Goal: Task Accomplishment & Management: Manage account settings

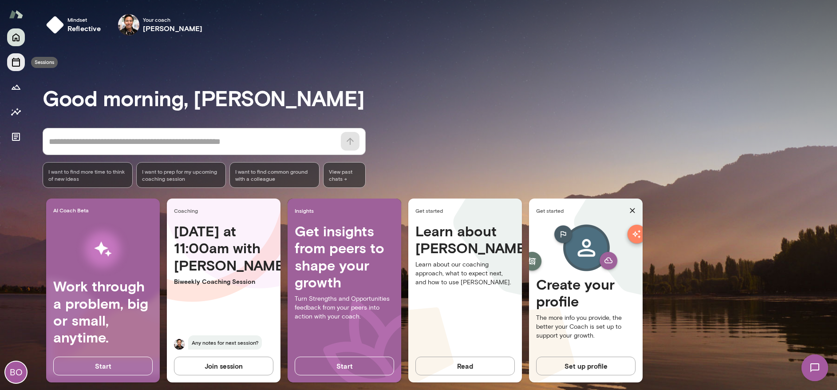
click at [16, 60] on icon "Sessions" at bounding box center [16, 62] width 8 height 9
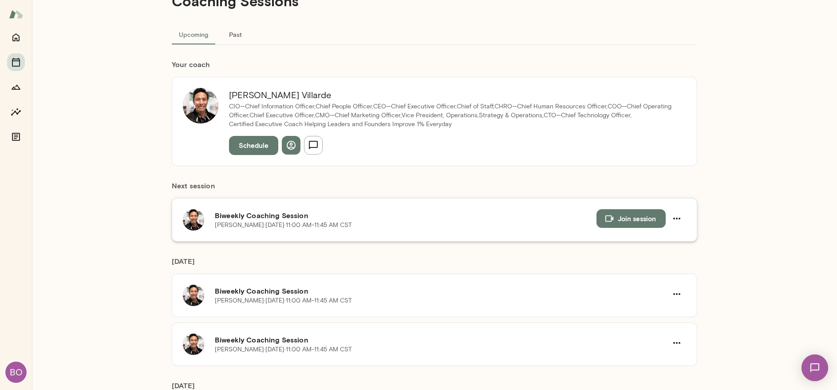
scroll to position [89, 0]
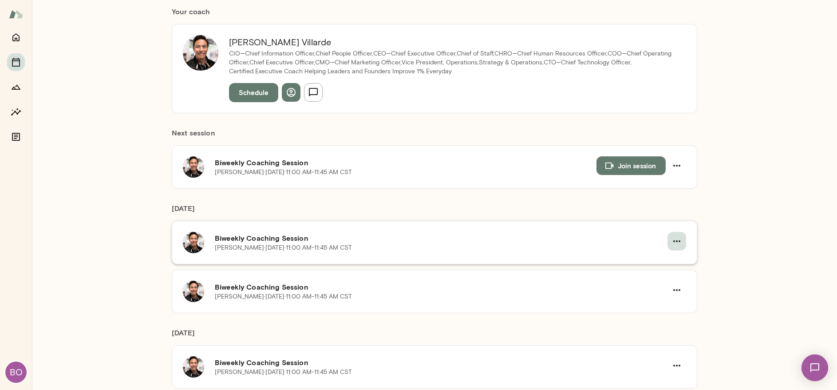
click at [679, 240] on button "button" at bounding box center [677, 241] width 19 height 19
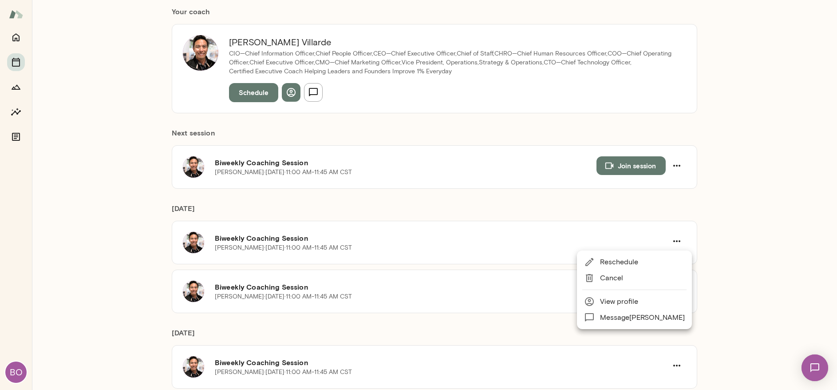
click at [640, 260] on span "Reschedule" at bounding box center [642, 262] width 85 height 11
